Goal: Find specific page/section: Find specific page/section

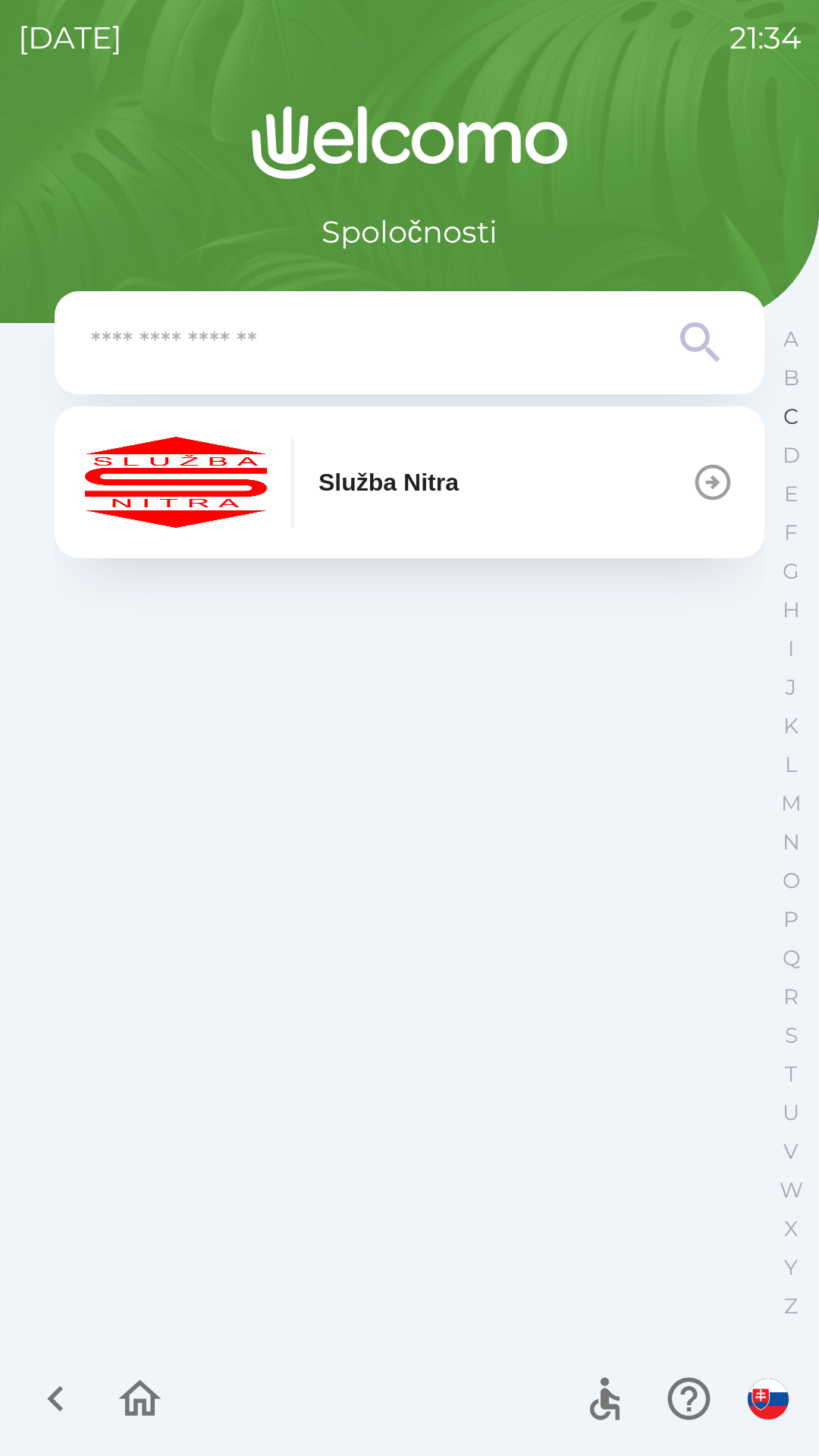
click at [785, 412] on p "C" at bounding box center [790, 417] width 15 height 26
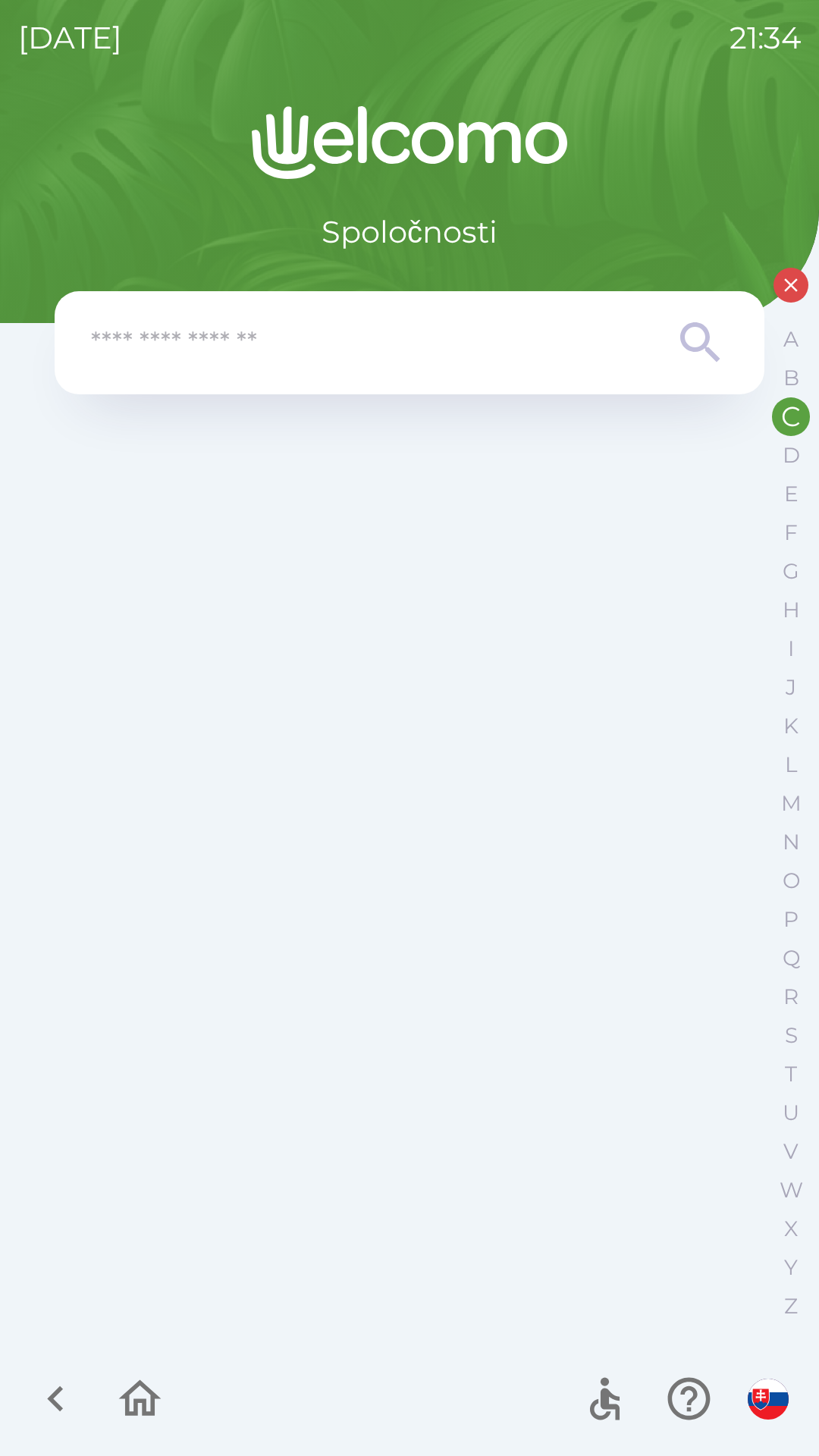
click at [788, 288] on icon "button" at bounding box center [791, 285] width 14 height 14
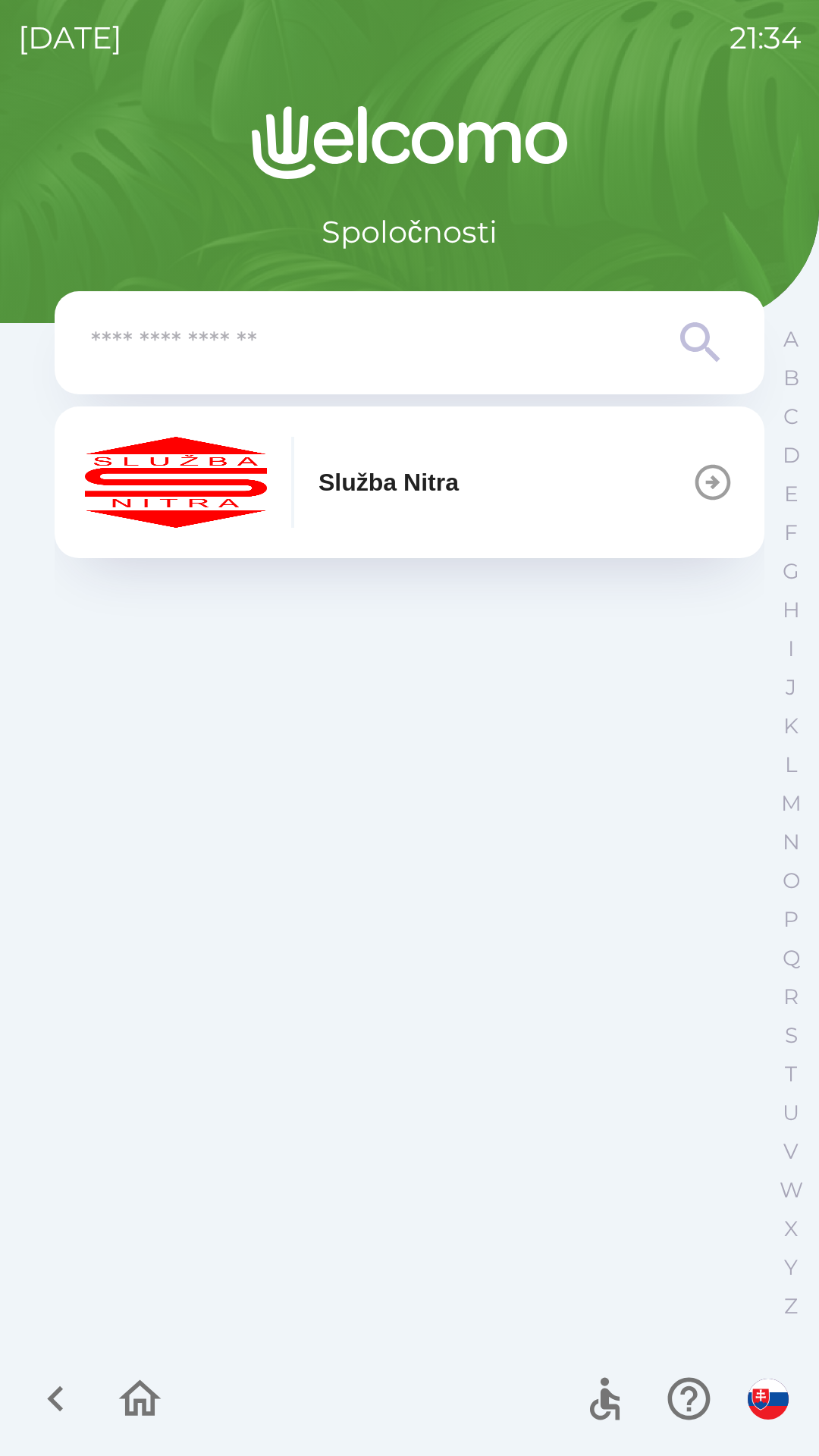
click at [718, 483] on icon "button" at bounding box center [712, 482] width 36 height 36
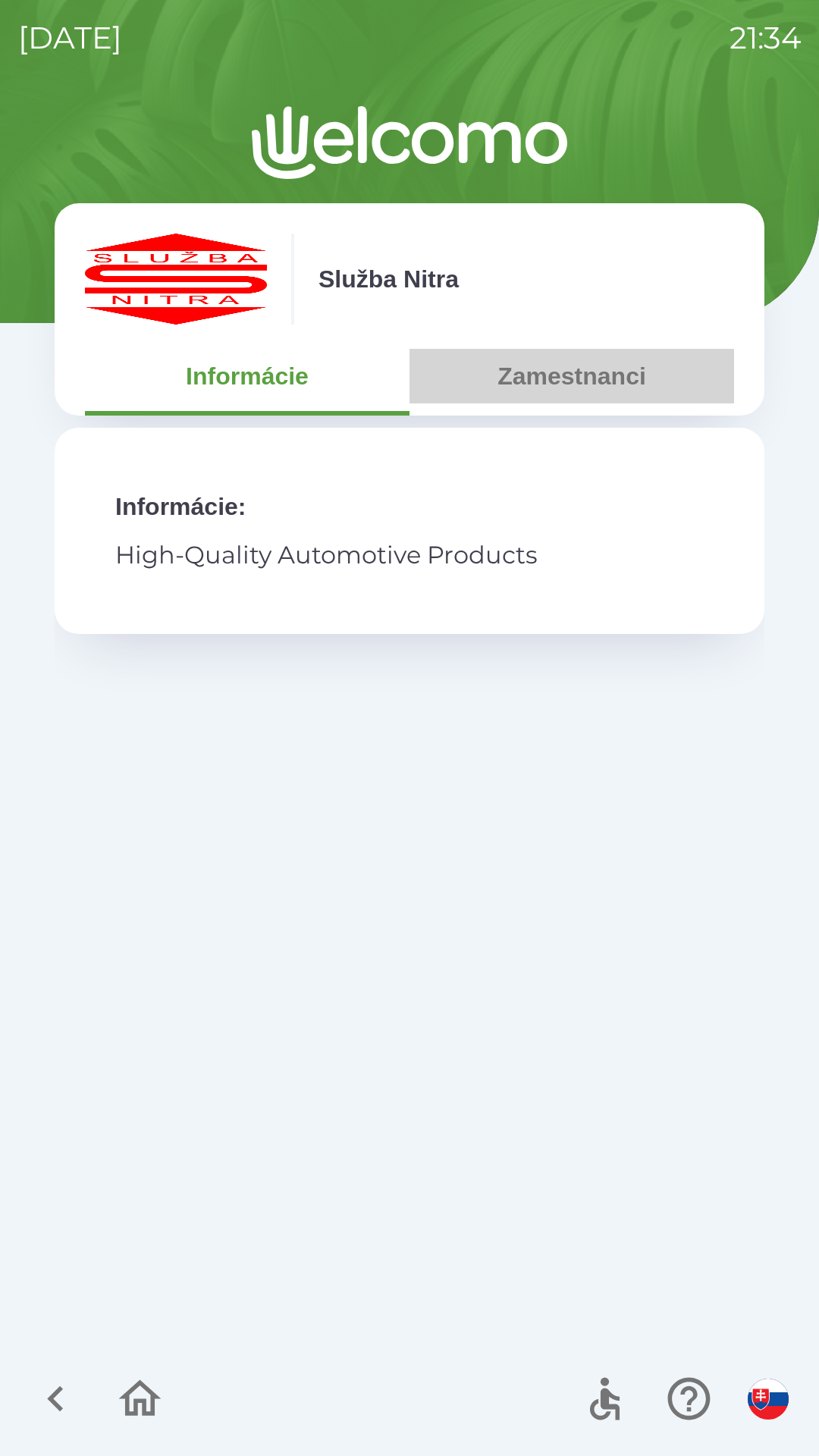
click at [570, 389] on button "Zamestnanci" at bounding box center [571, 376] width 325 height 54
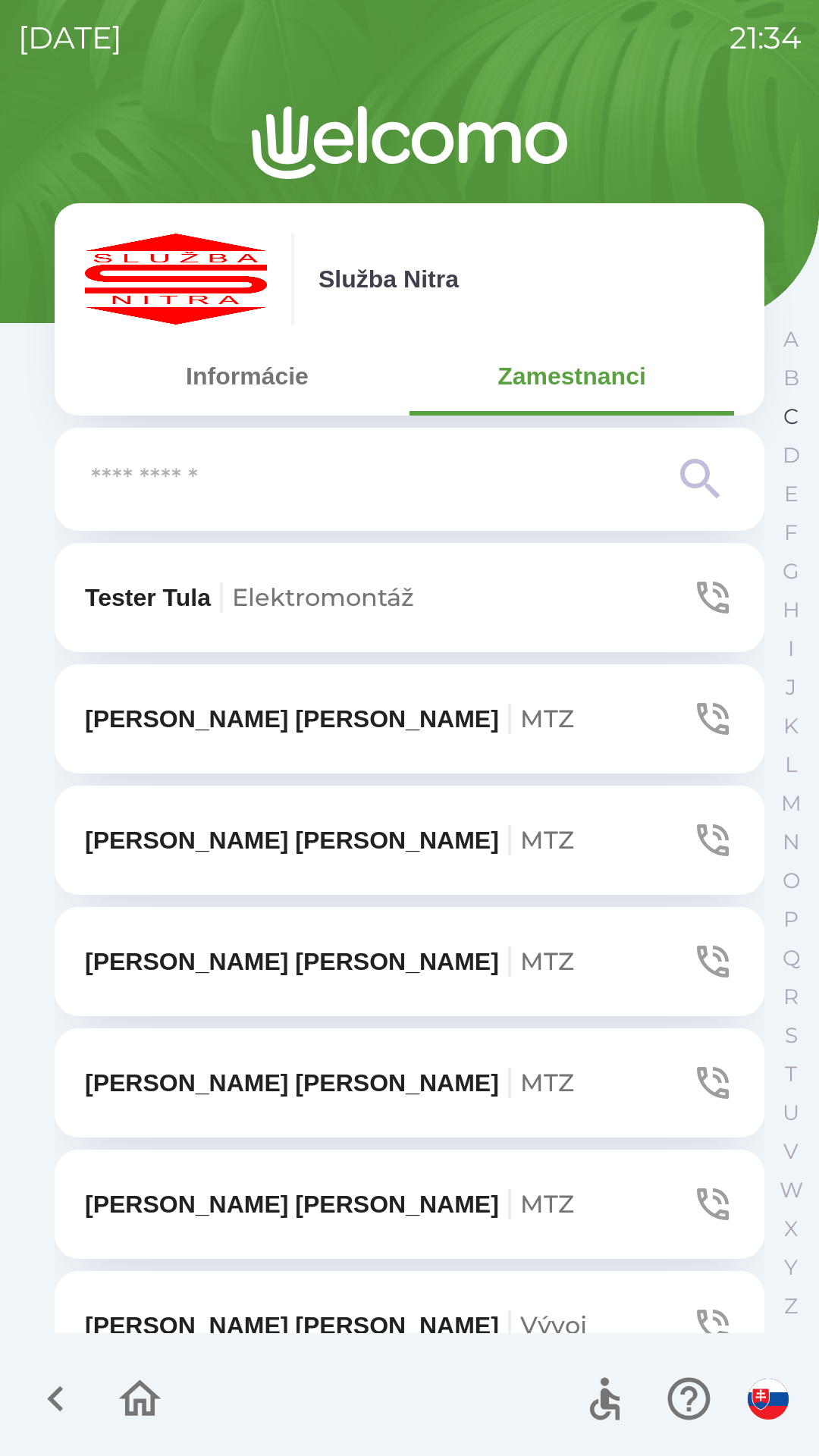
click at [788, 422] on p "C" at bounding box center [790, 417] width 15 height 26
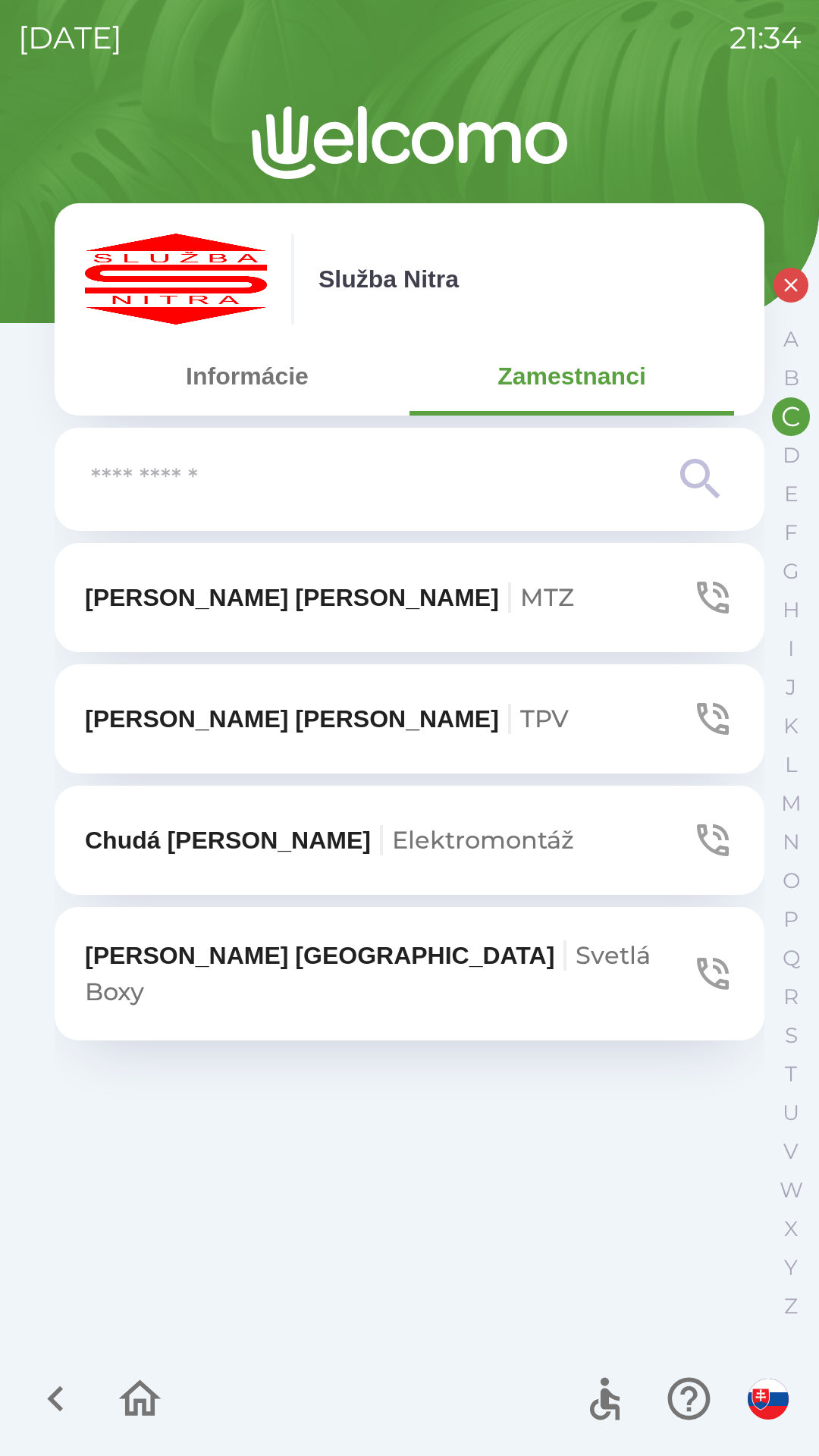
click at [690, 475] on icon at bounding box center [700, 479] width 54 height 54
click at [207, 489] on input "text" at bounding box center [379, 480] width 576 height 42
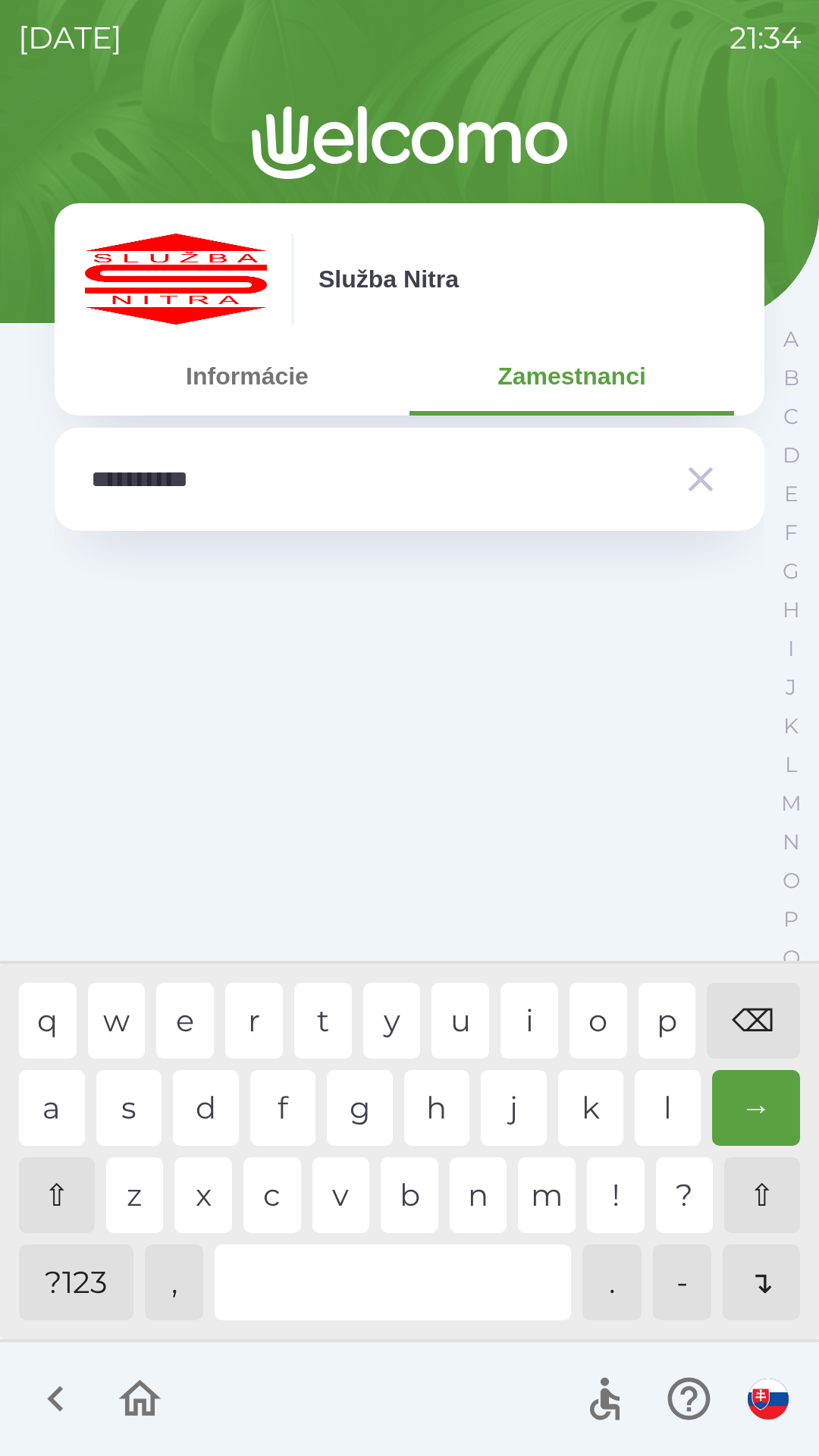
type input "**********"
click at [704, 480] on icon "button" at bounding box center [700, 479] width 43 height 43
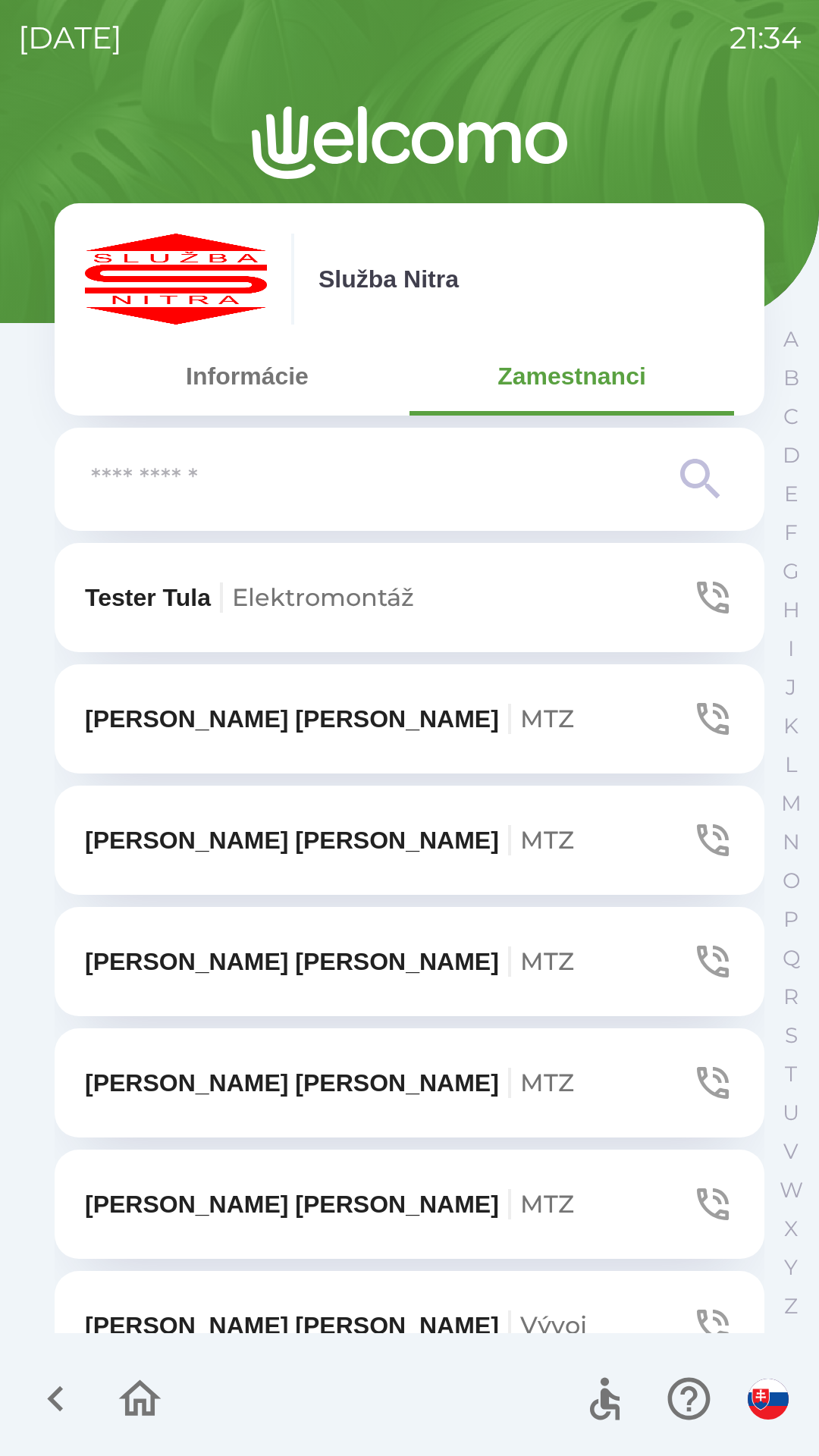
click at [695, 480] on icon at bounding box center [700, 479] width 54 height 54
click at [693, 476] on icon at bounding box center [700, 479] width 54 height 54
click at [223, 480] on input "text" at bounding box center [379, 480] width 576 height 42
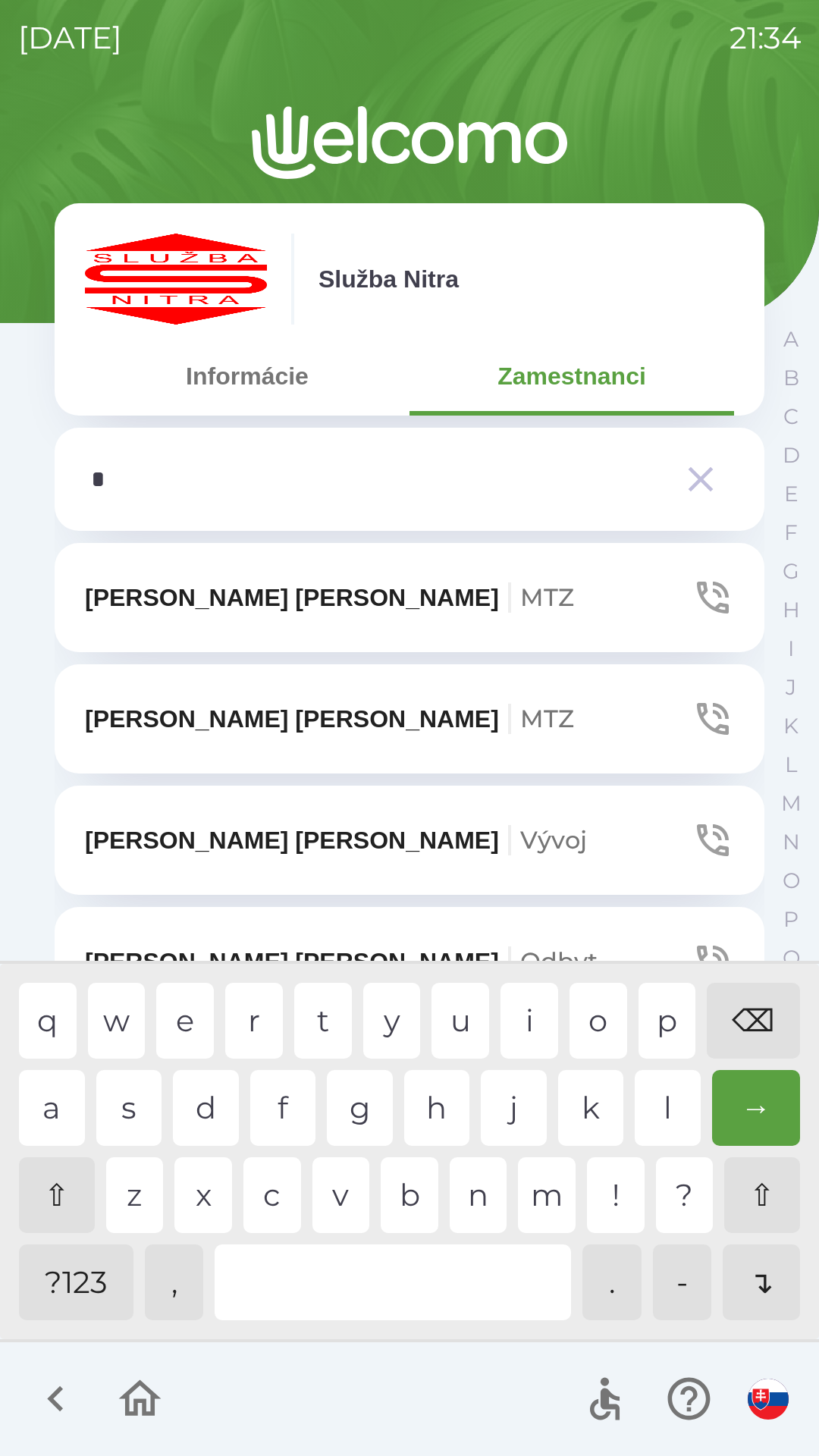
click at [274, 1204] on div "c" at bounding box center [272, 1195] width 58 height 76
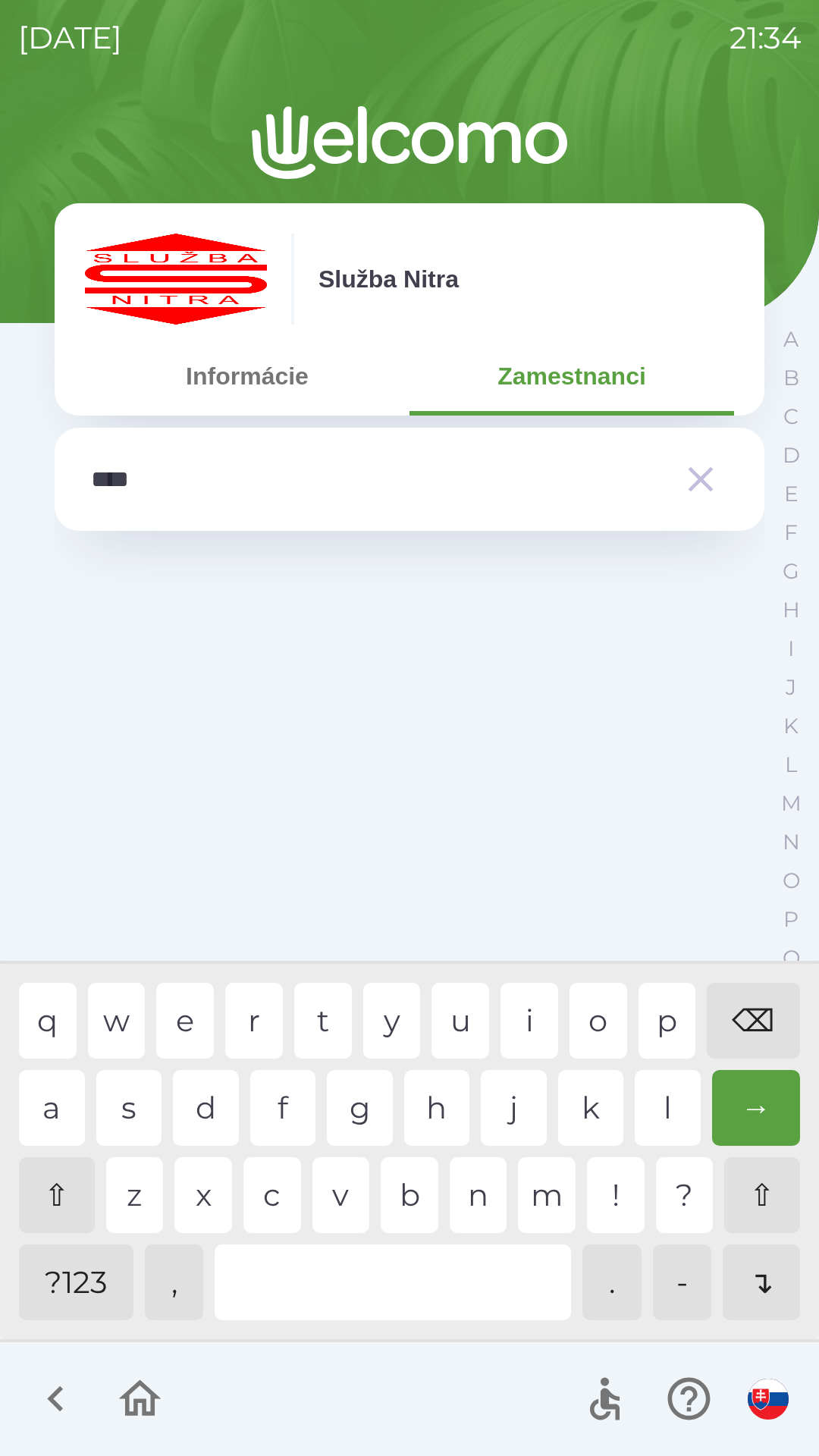
click at [61, 1093] on div "a" at bounding box center [52, 1108] width 66 height 76
type input "******"
click at [695, 480] on icon "button" at bounding box center [700, 479] width 43 height 43
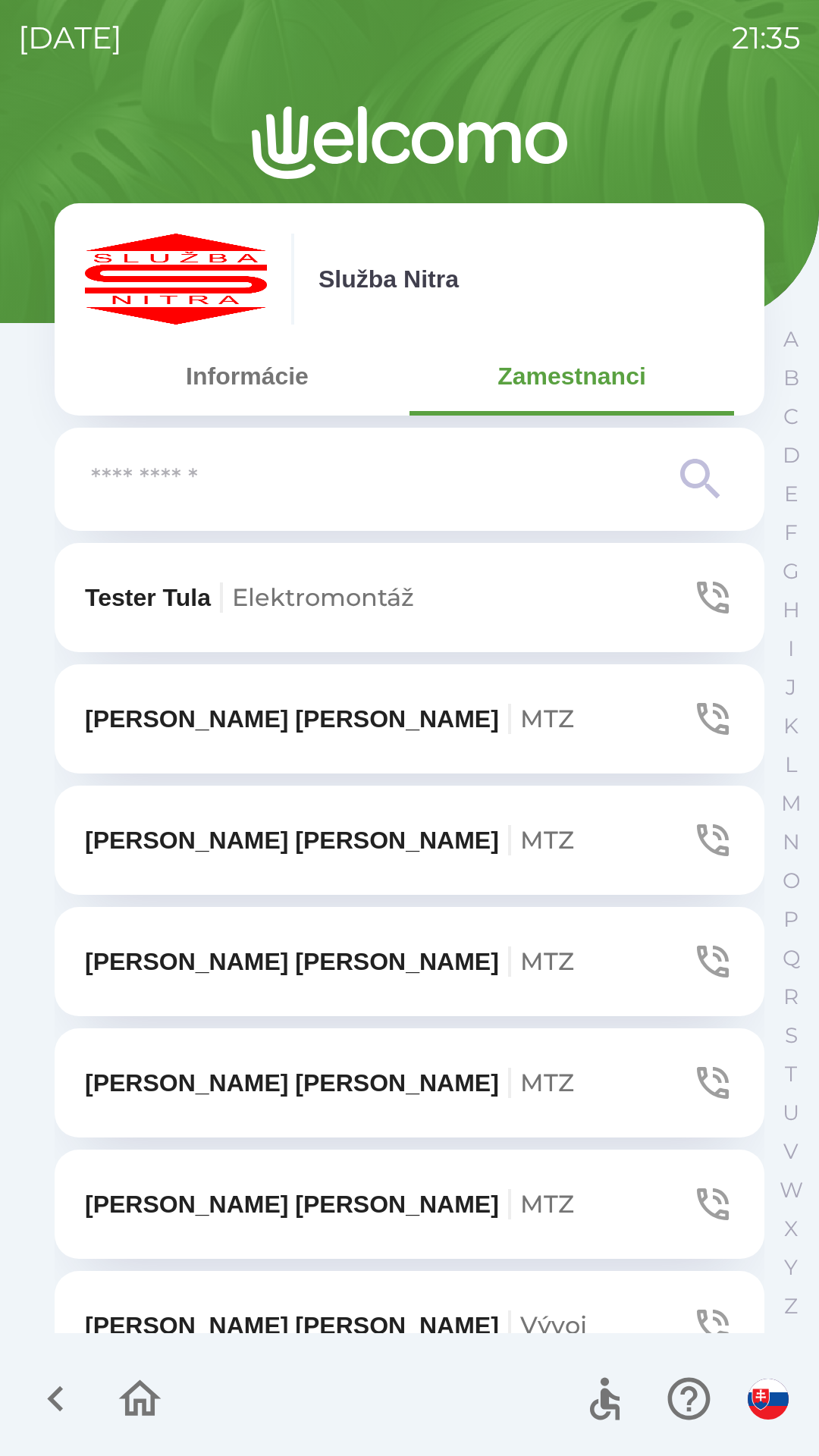
click at [137, 1406] on icon "button" at bounding box center [140, 1399] width 43 height 37
